Goal: Task Accomplishment & Management: Manage account settings

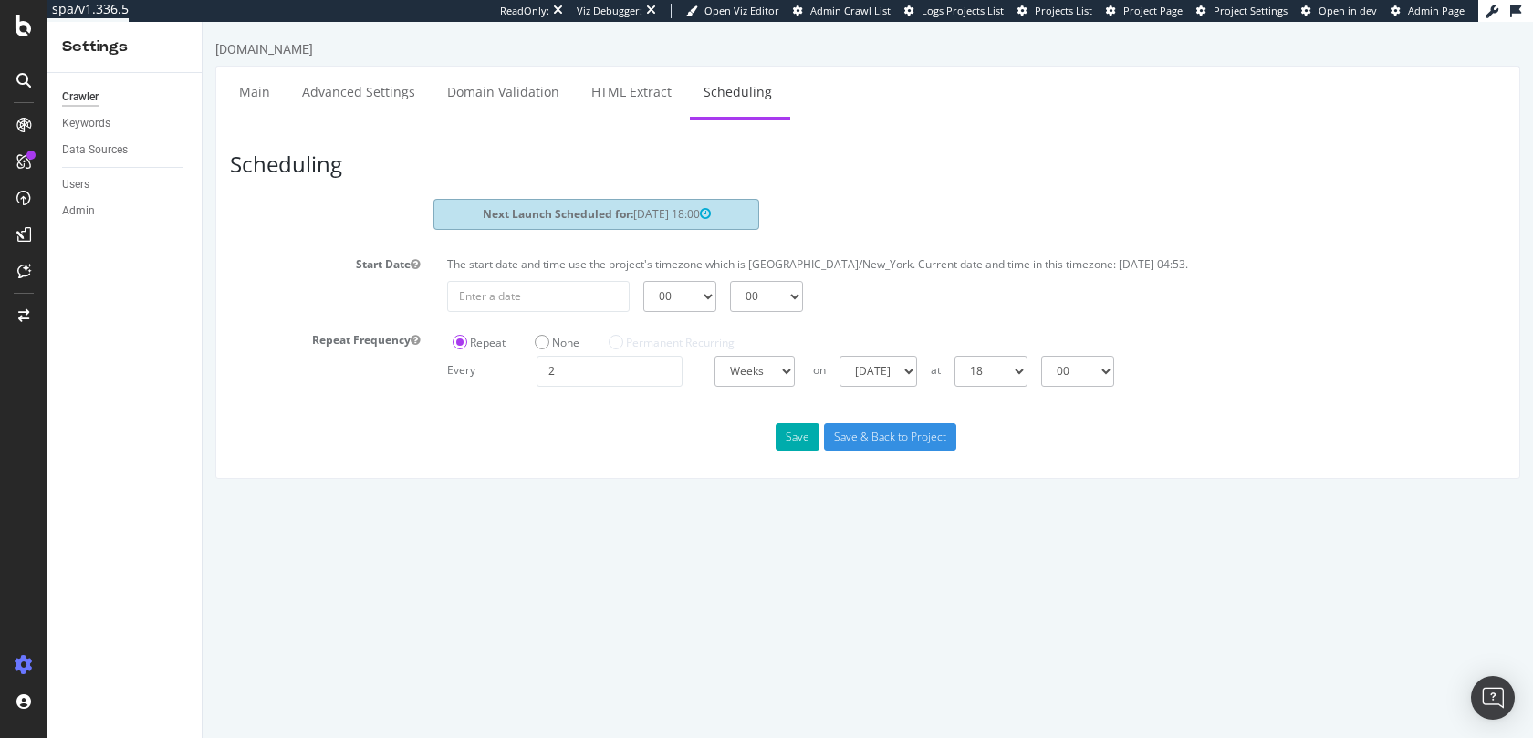
click at [1148, 18] on div "ReadOnly: Viz Debugger: Open Viz Editor Admin Crawl List Logs Projects List Pro…" at bounding box center [989, 11] width 979 height 22
click at [1151, 16] on span "Project Page" at bounding box center [1153, 11] width 59 height 14
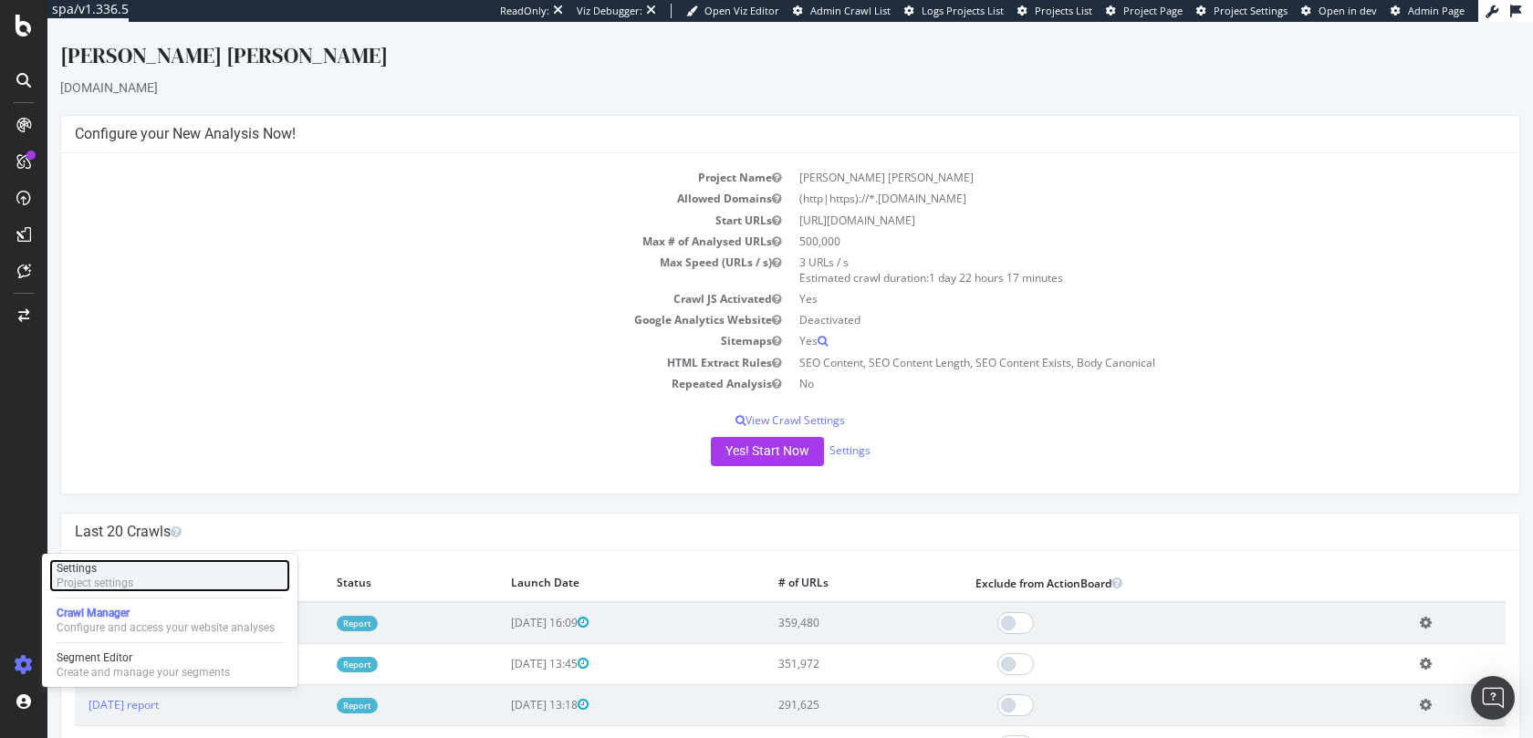
click at [96, 571] on div "Settings" at bounding box center [95, 568] width 77 height 15
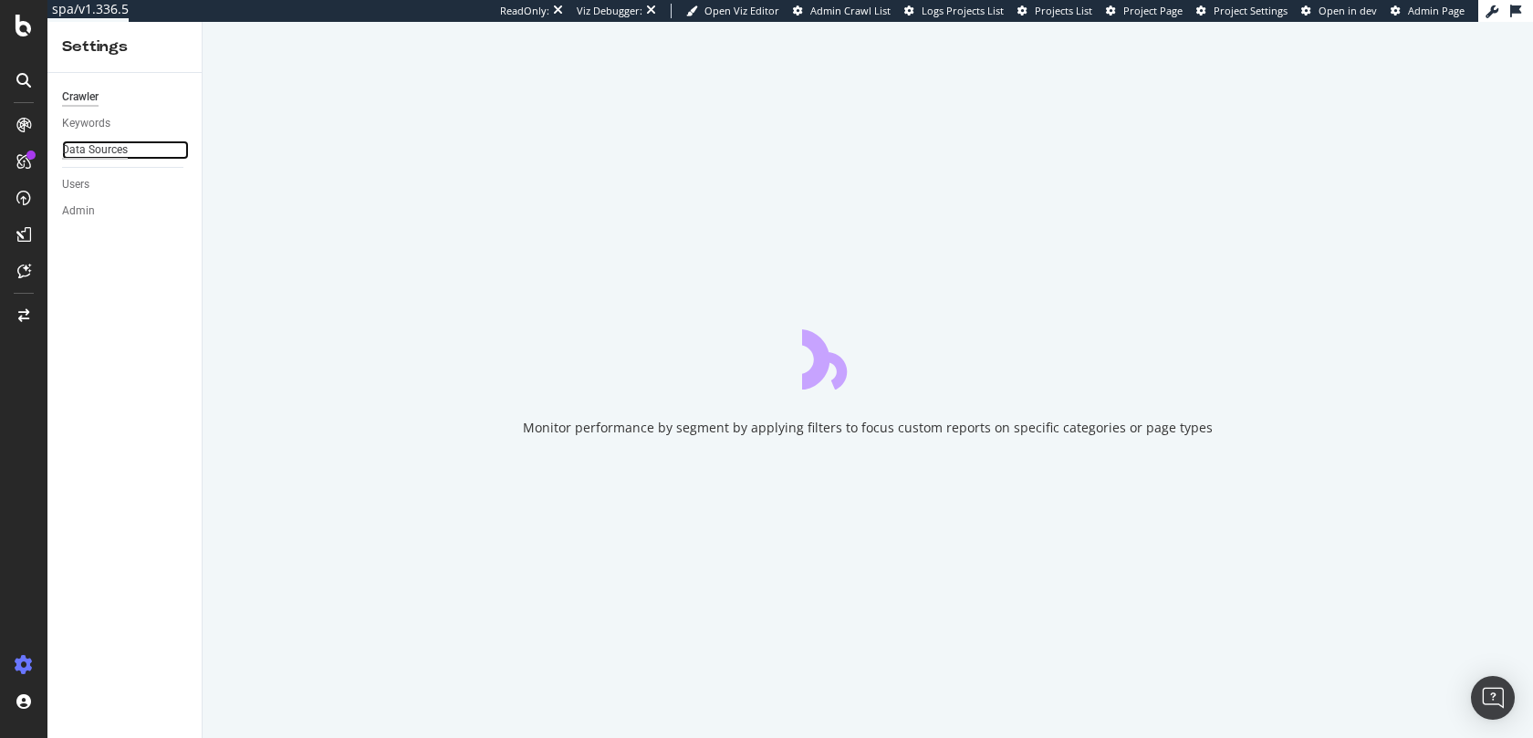
click at [97, 141] on div "Data Sources" at bounding box center [95, 150] width 66 height 19
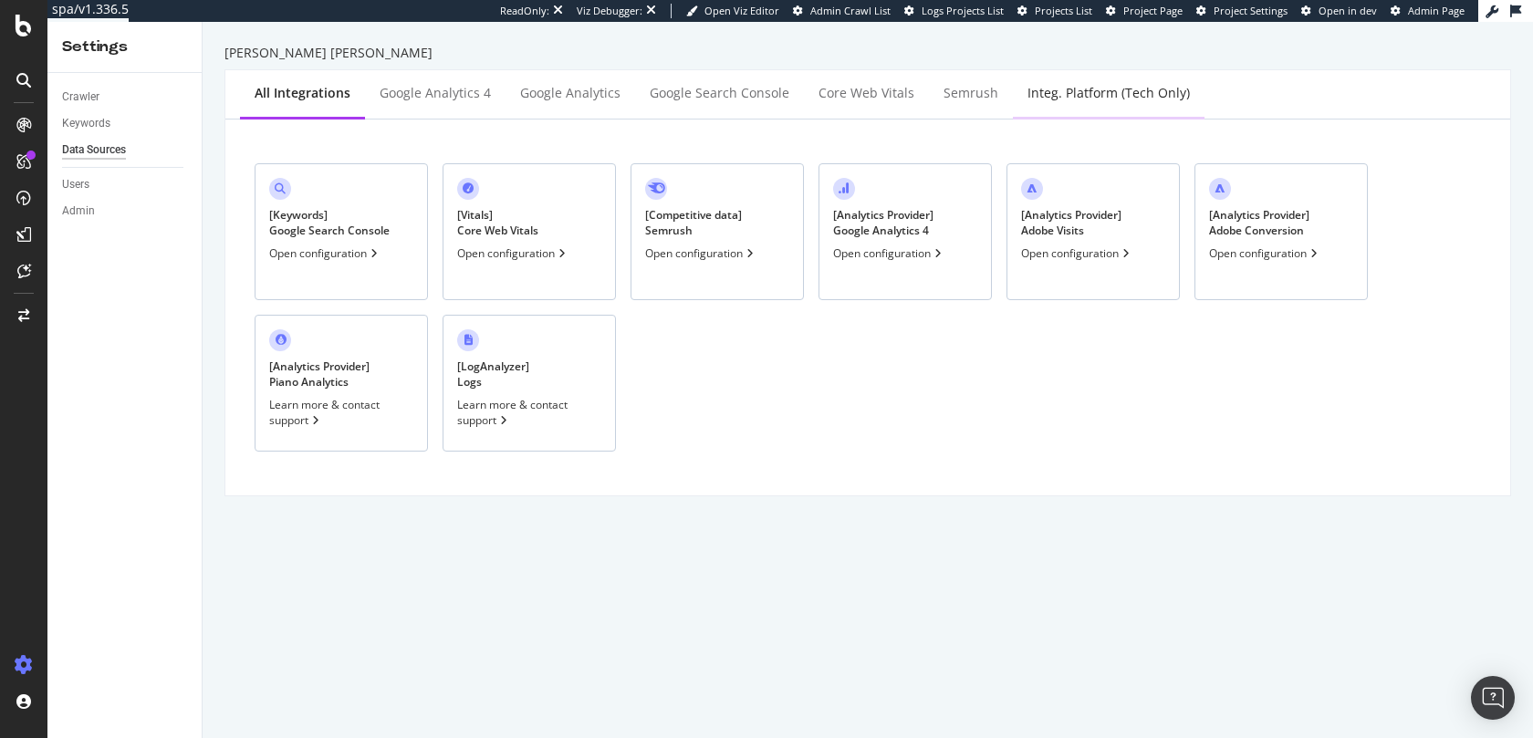
click at [1028, 96] on div "Integ. Platform (tech only)" at bounding box center [1109, 93] width 162 height 18
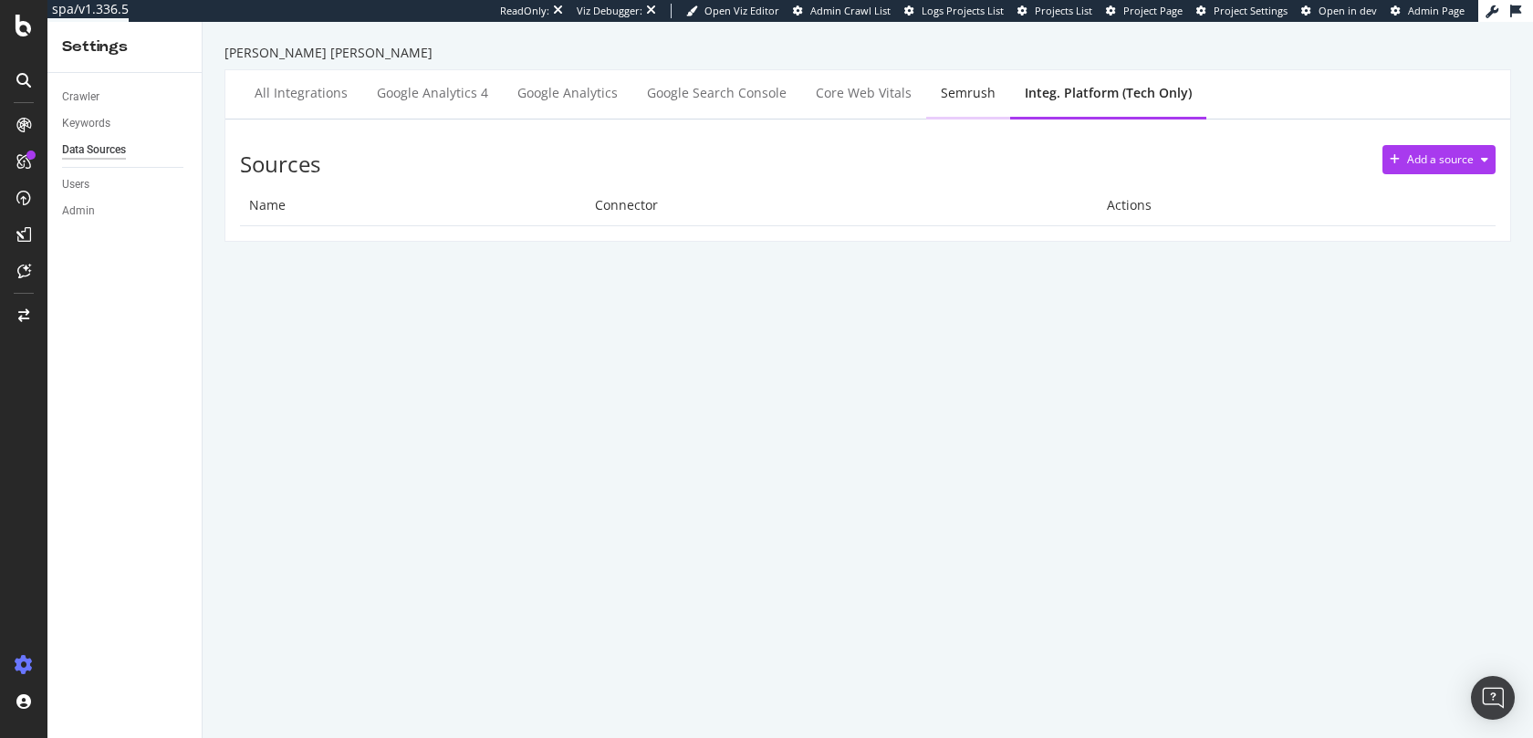
click at [941, 94] on div "Semrush" at bounding box center [968, 93] width 55 height 18
